Goal: Information Seeking & Learning: Learn about a topic

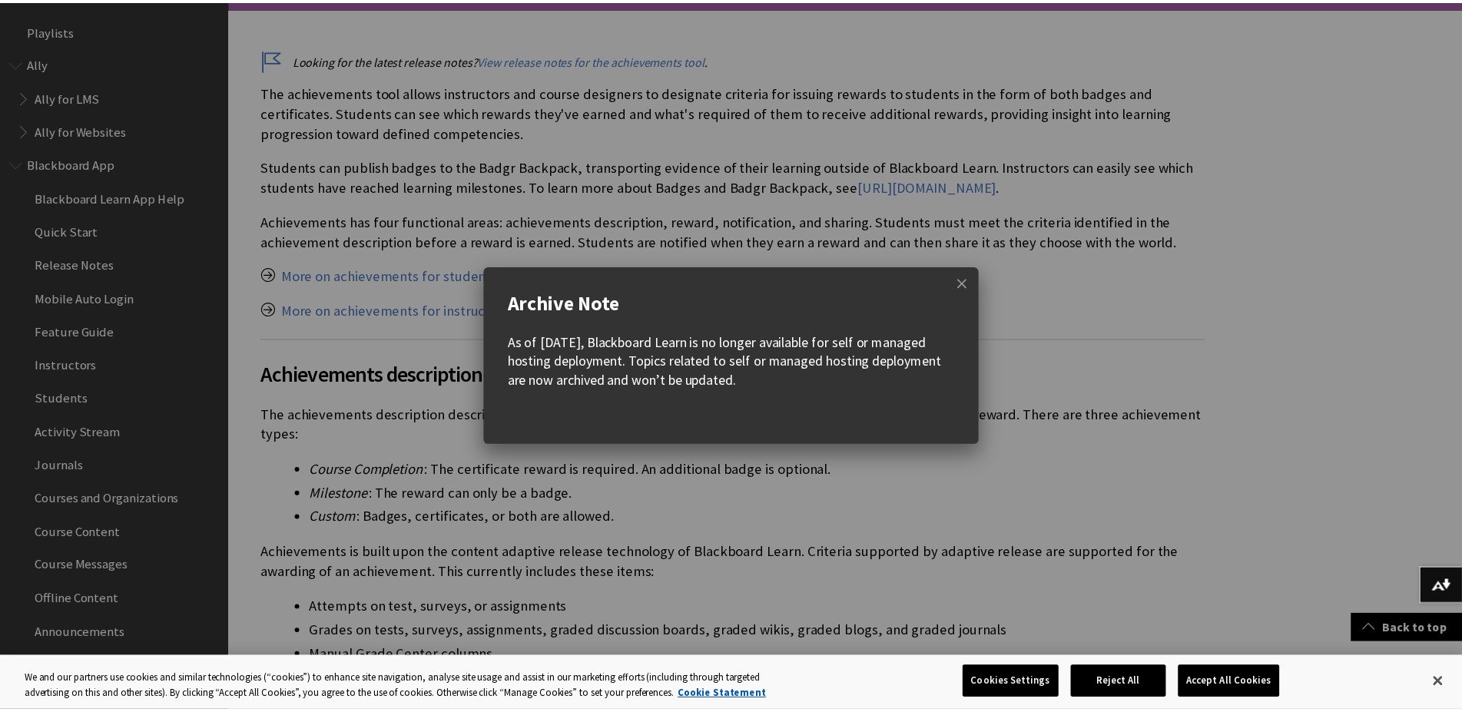
scroll to position [2206, 0]
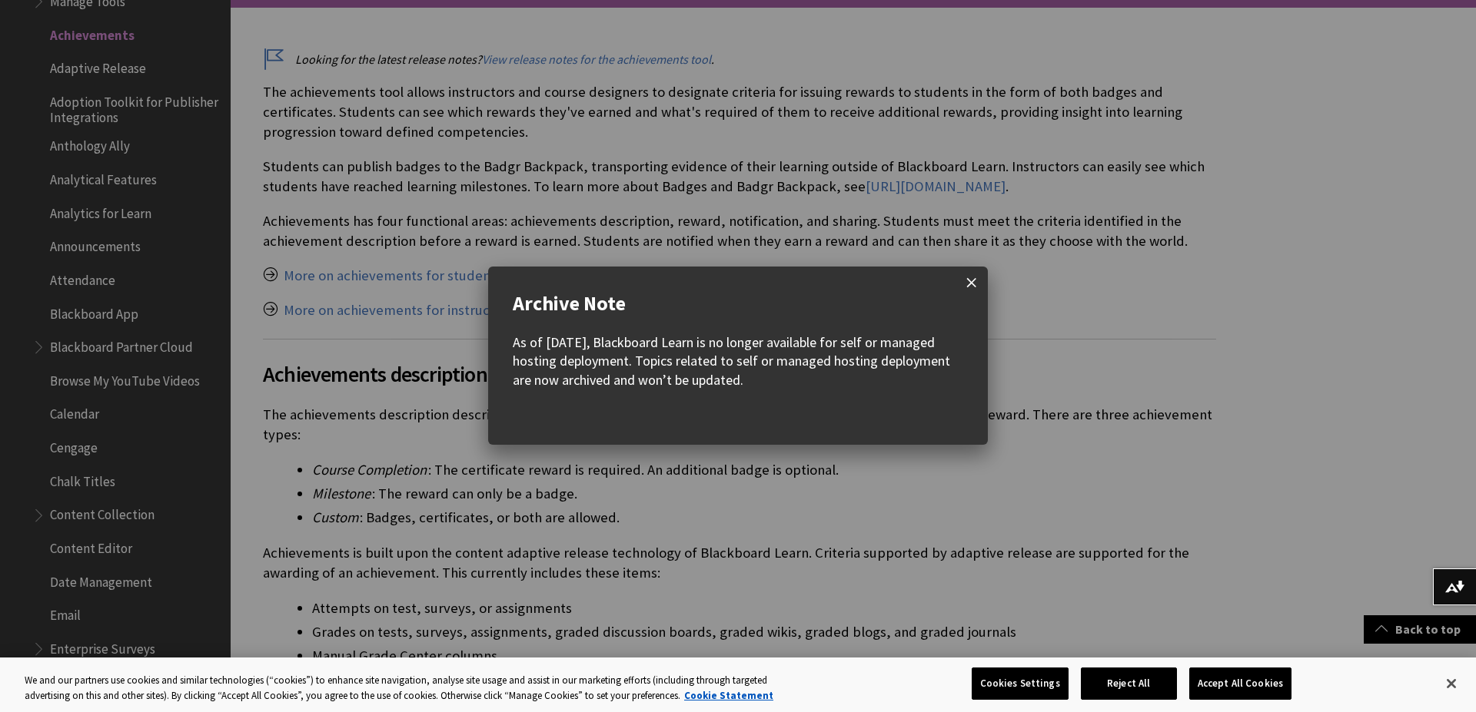
click at [972, 277] on span at bounding box center [971, 283] width 32 height 32
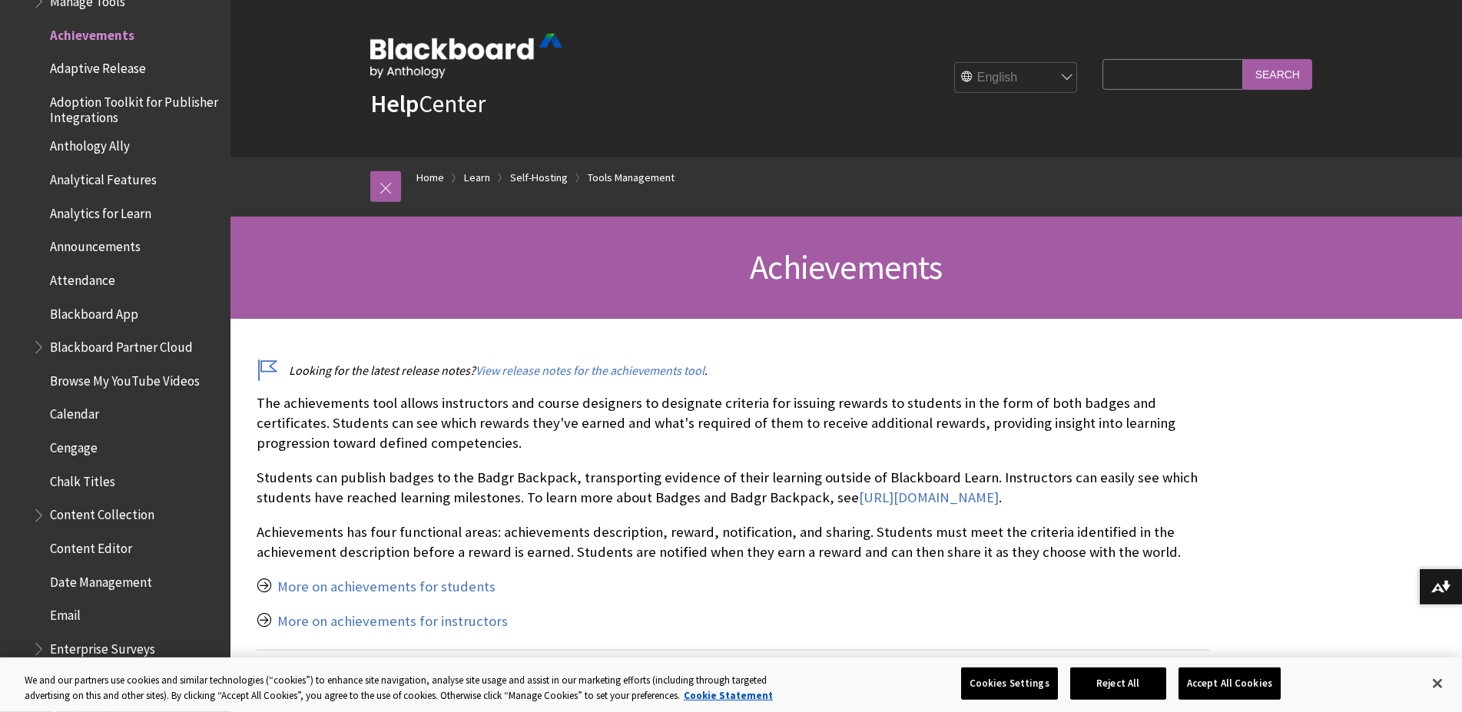
scroll to position [0, 0]
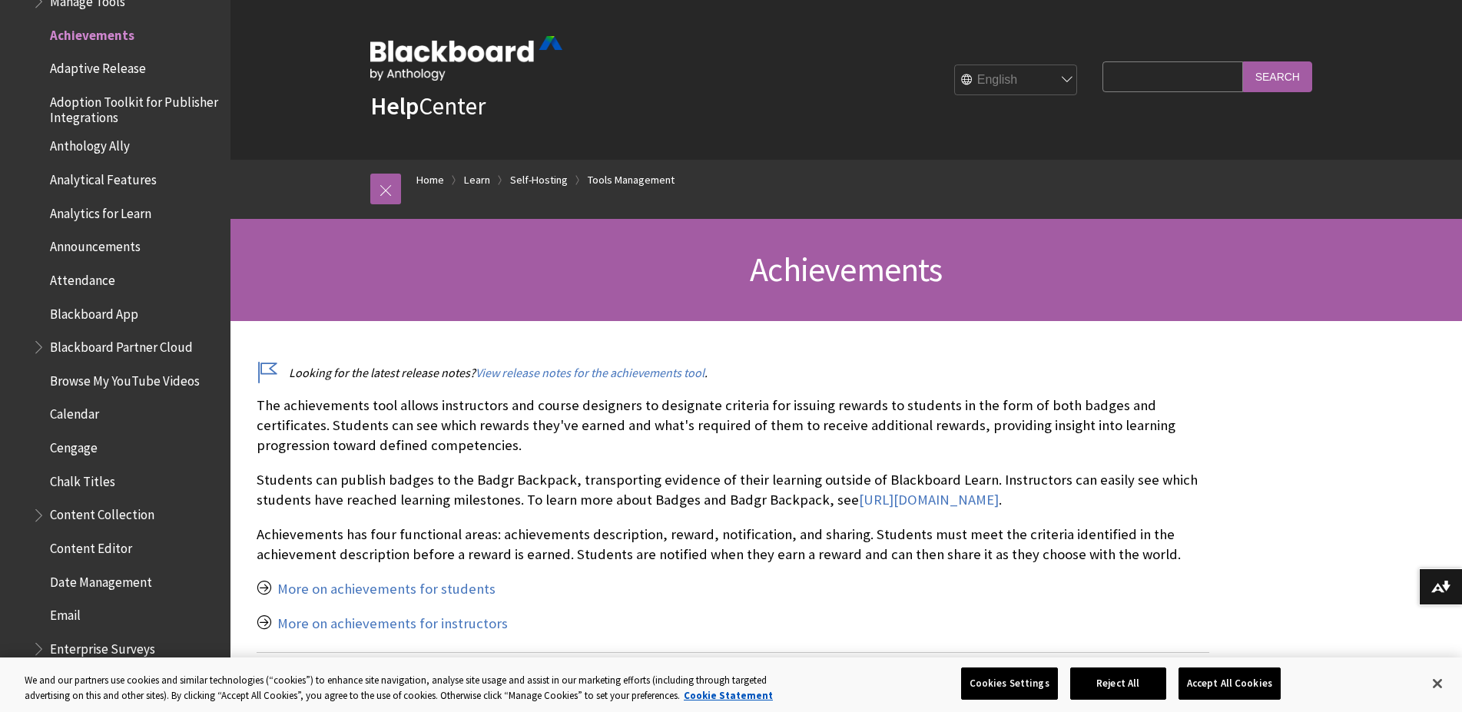
click at [340, 73] on div "Help Center English عربية Català Cymraeg Deutsch Español Suomi Français עברית I…" at bounding box center [847, 80] width 1232 height 160
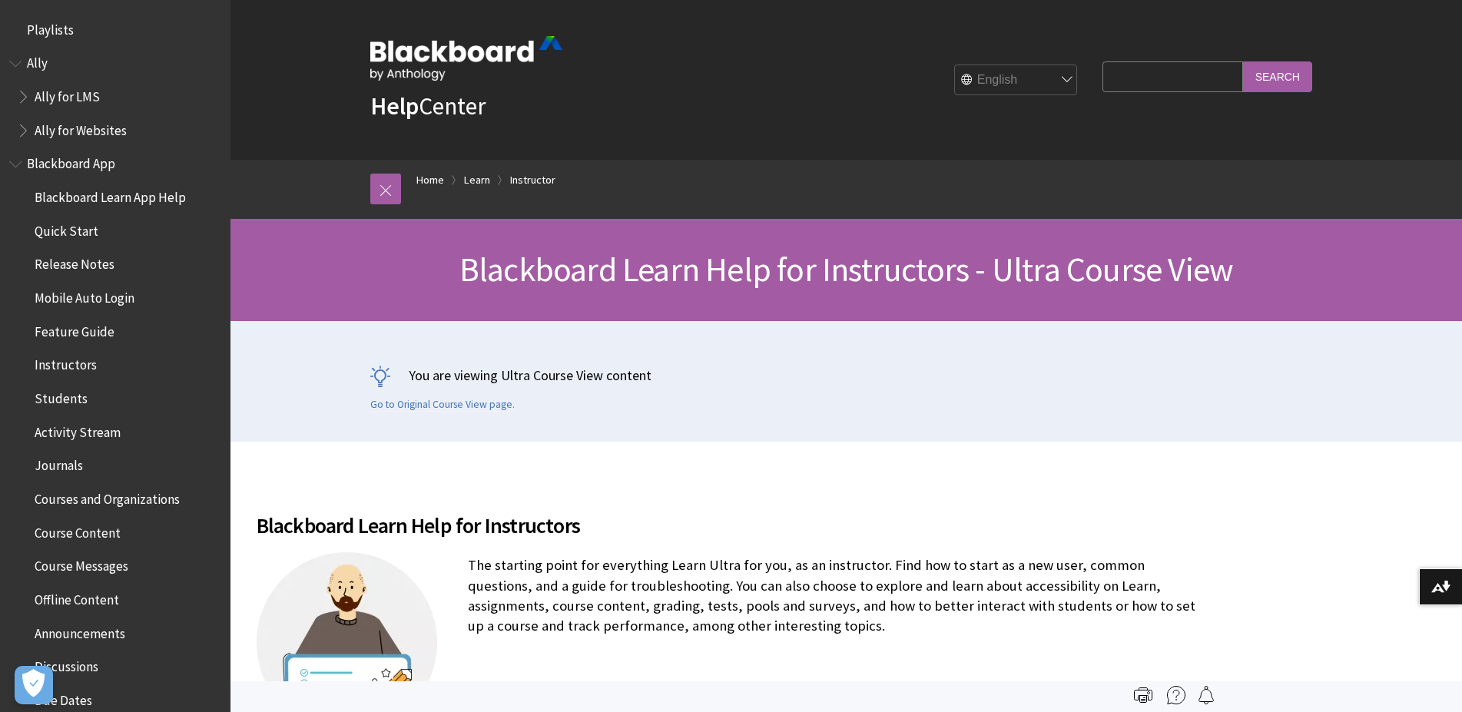
scroll to position [1861, 0]
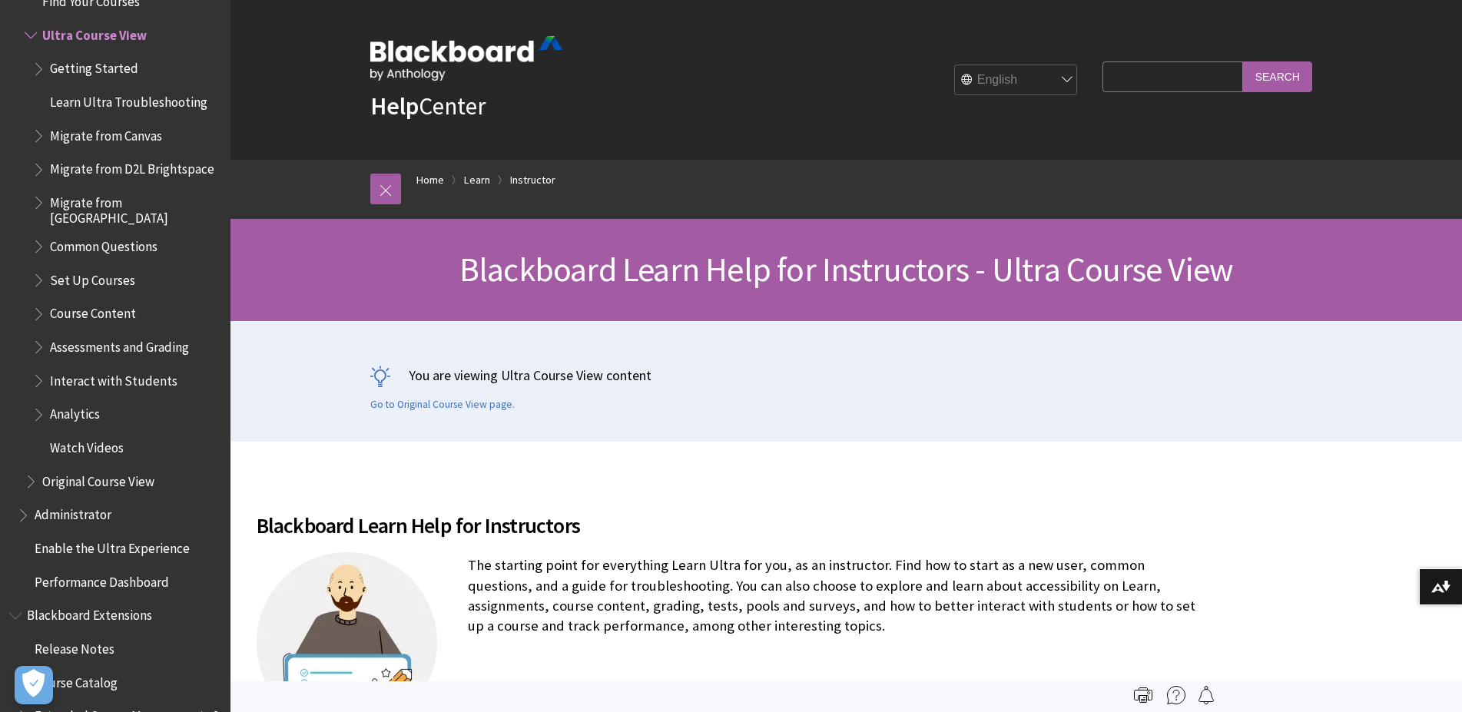
click at [1147, 72] on input "Search Query" at bounding box center [1173, 76] width 140 height 30
type input "r"
type input "access restriction"
click at [1243, 61] on input "Search" at bounding box center [1277, 76] width 69 height 30
click at [1303, 72] on input "Search" at bounding box center [1277, 76] width 69 height 30
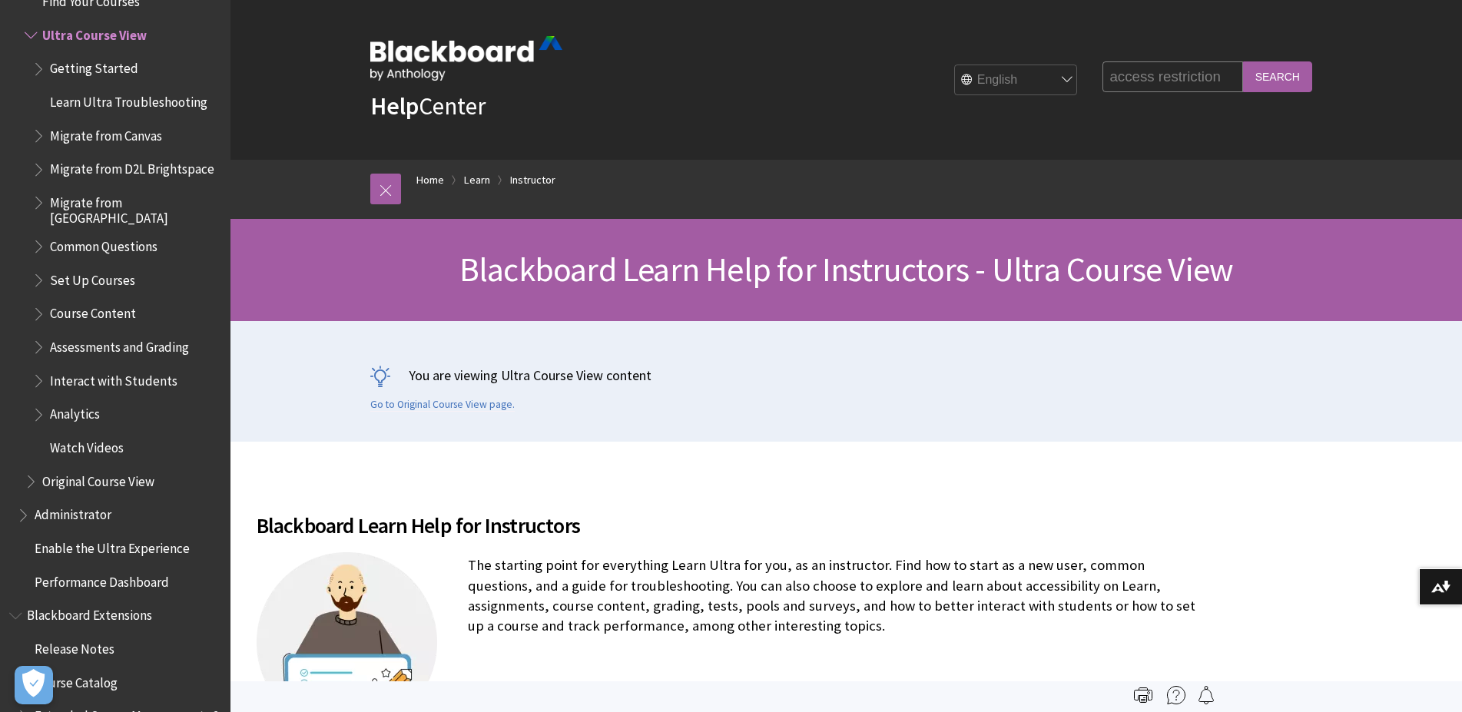
click at [1276, 74] on input "Search" at bounding box center [1277, 76] width 69 height 30
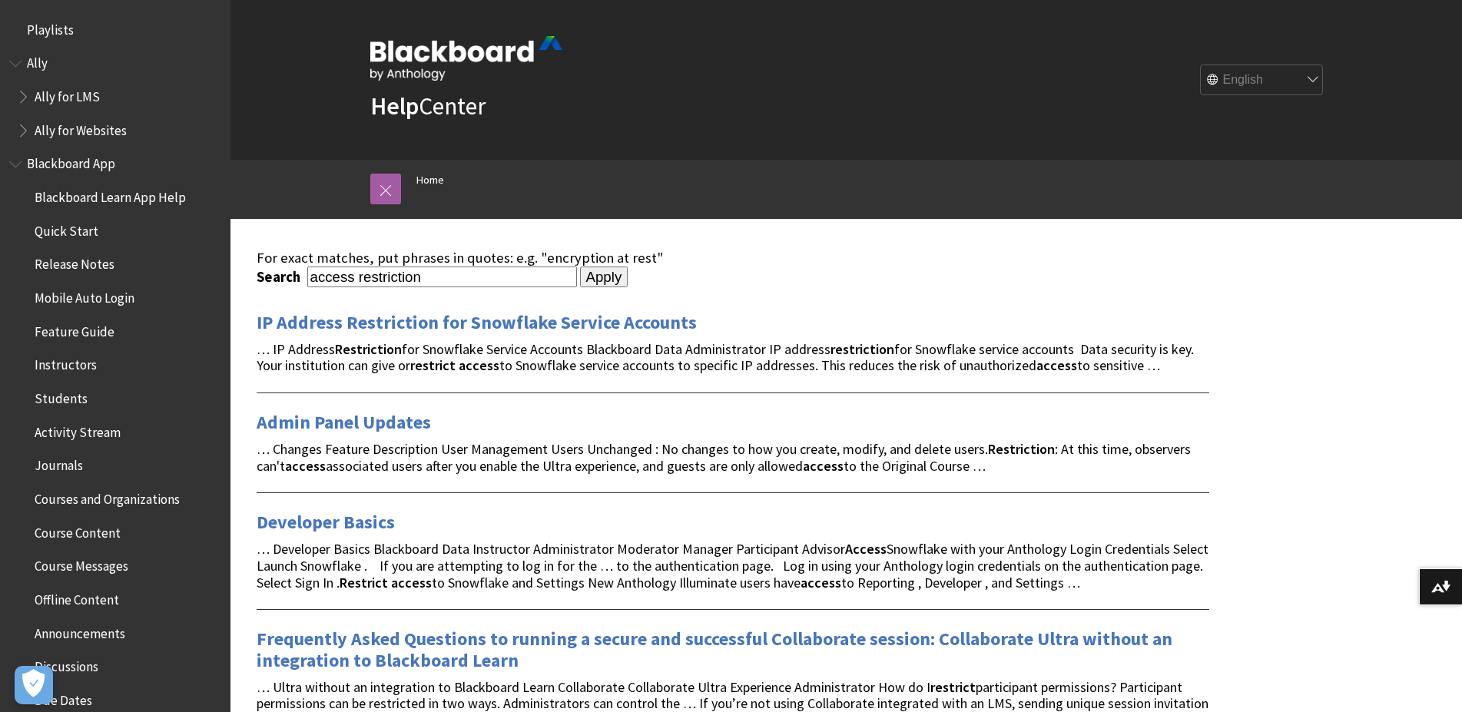
drag, startPoint x: 446, startPoint y: 276, endPoint x: 169, endPoint y: 270, distance: 277.5
click at [307, 270] on input "access restriction" at bounding box center [442, 277] width 270 height 21
type input "restrict assignment access"
click at [580, 267] on input "Apply" at bounding box center [604, 278] width 48 height 22
click at [599, 280] on input "Apply" at bounding box center [604, 278] width 48 height 22
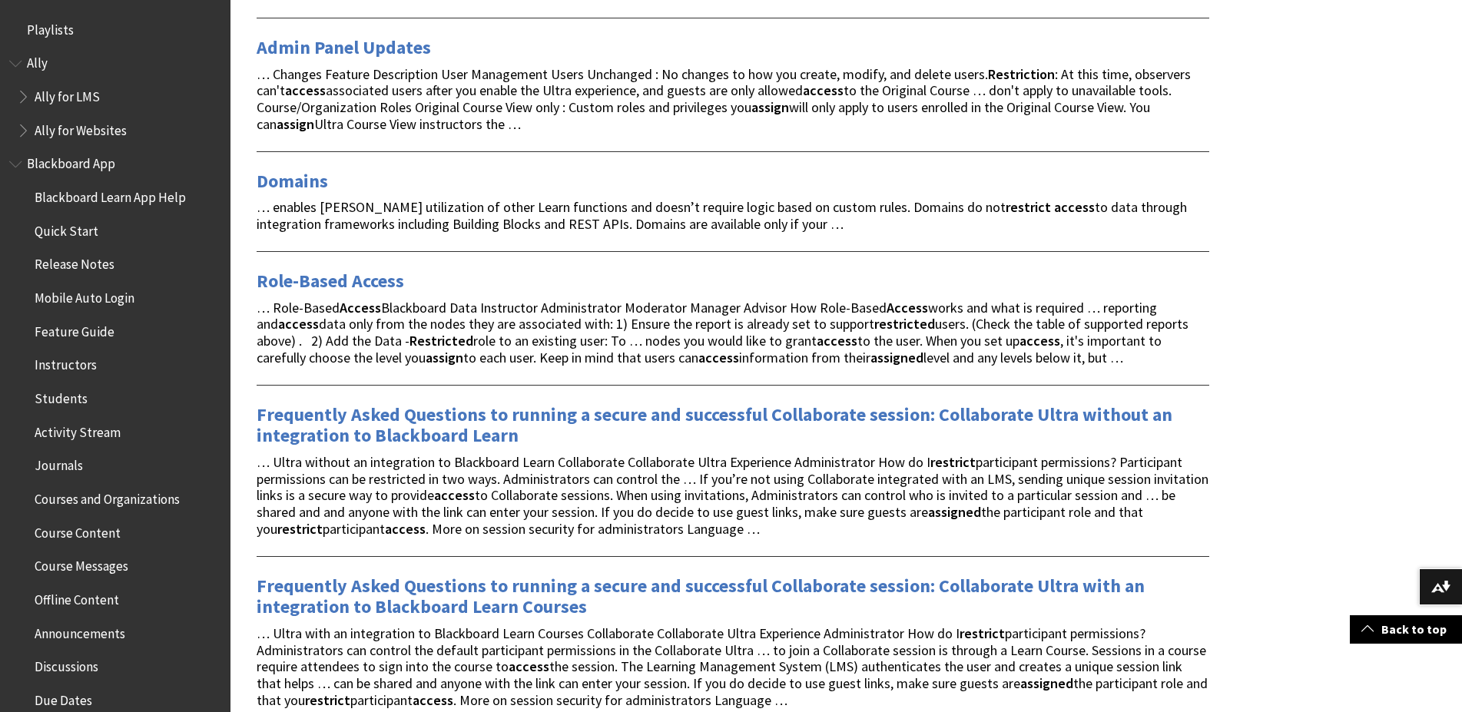
scroll to position [470, 0]
